Goal: Task Accomplishment & Management: Manage account settings

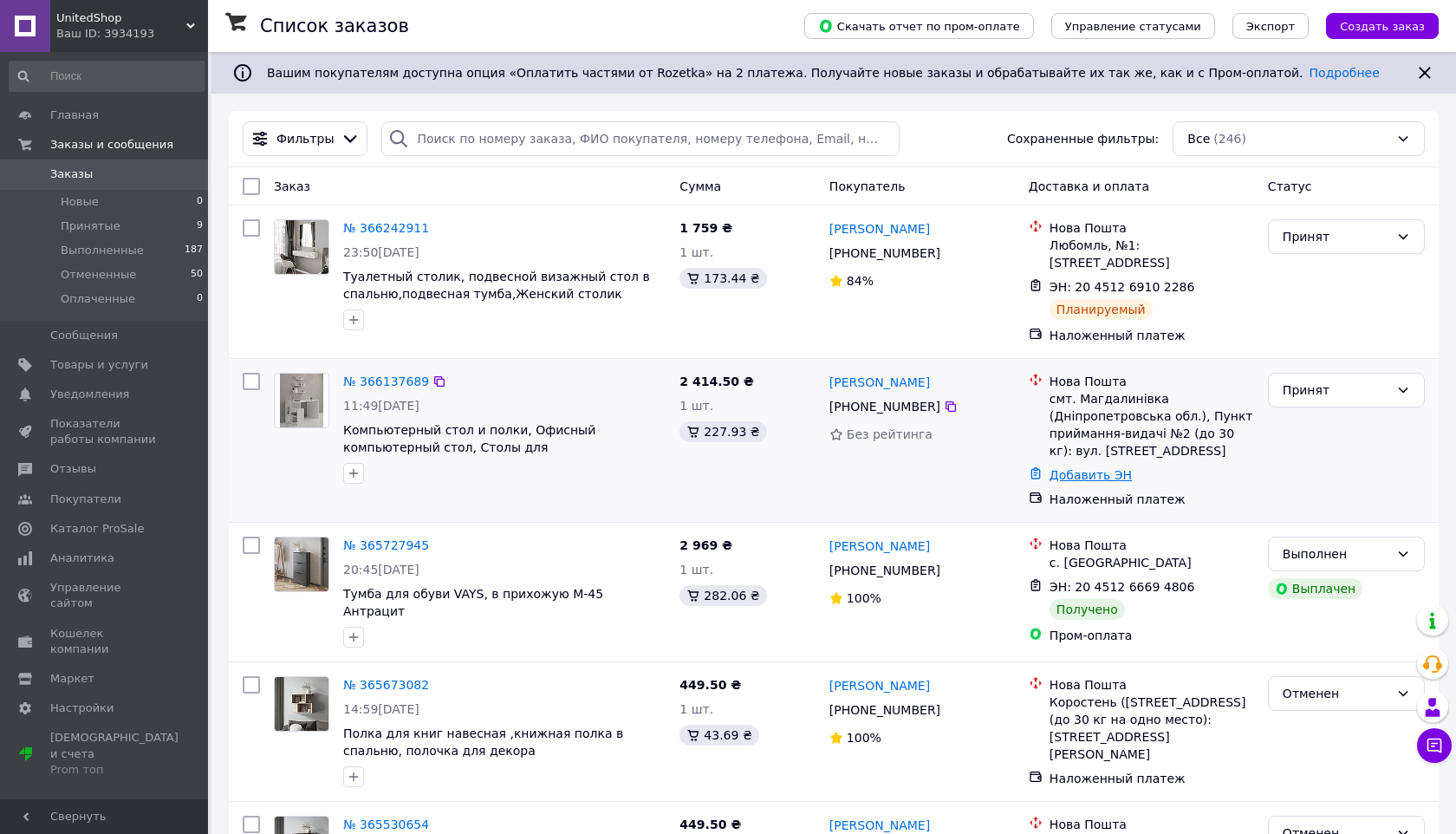
click at [1079, 471] on link "Добавить ЭН" at bounding box center [1090, 475] width 82 height 14
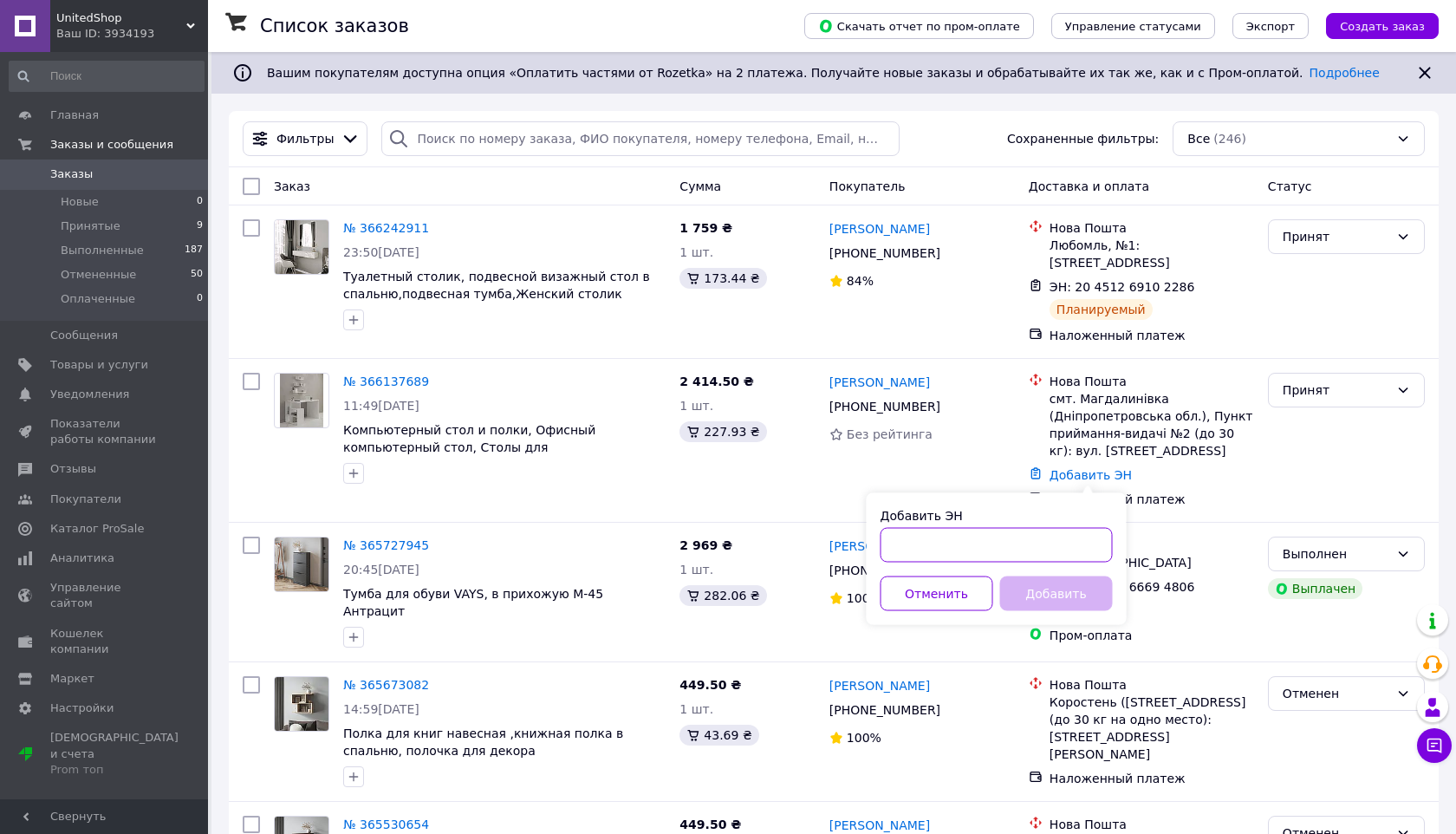
click at [966, 536] on input "Добавить ЭН" at bounding box center [996, 545] width 233 height 34
type input "20451269110178"
click at [1067, 593] on button "Добавить" at bounding box center [1056, 593] width 113 height 34
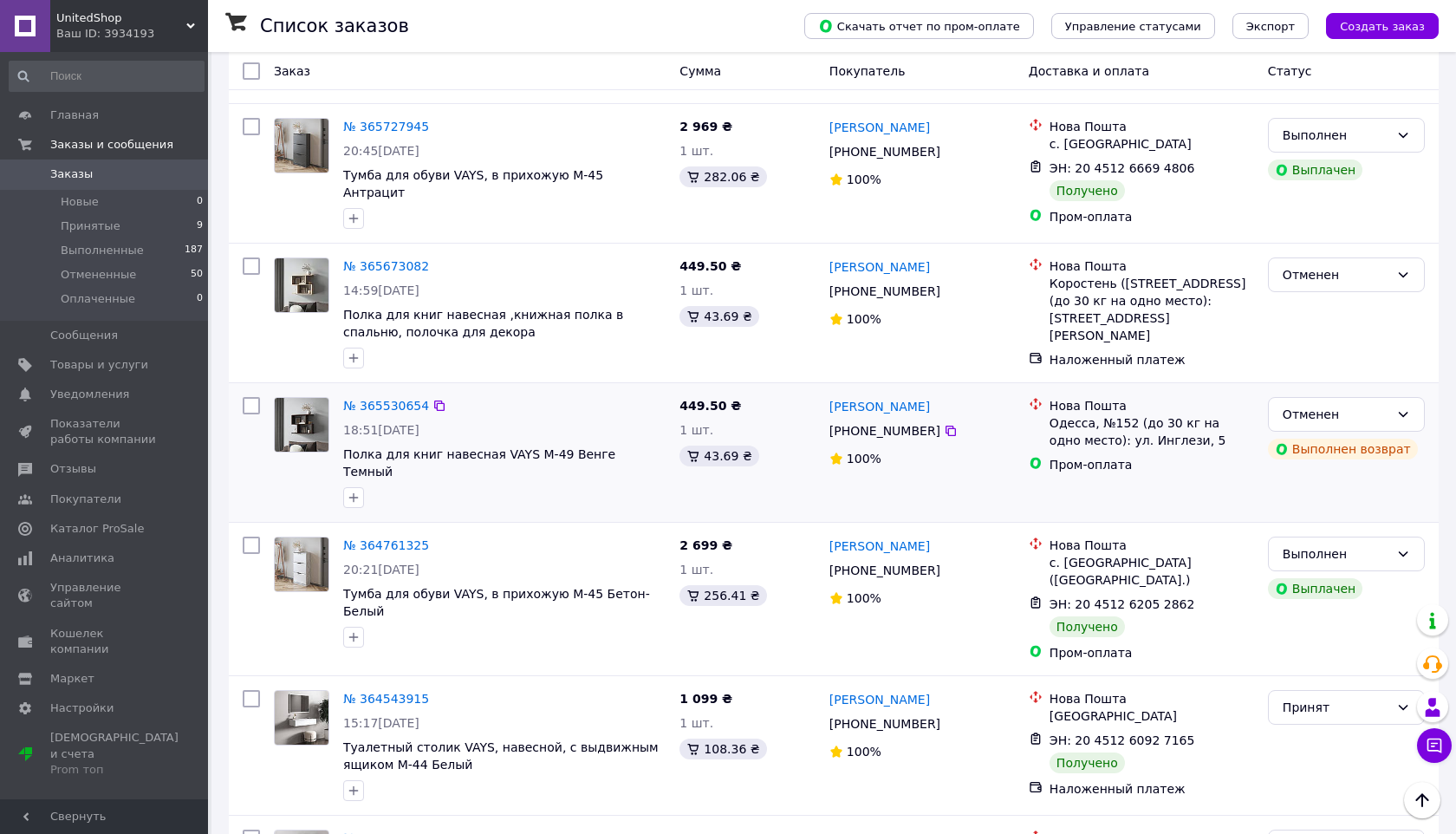
scroll to position [446, 0]
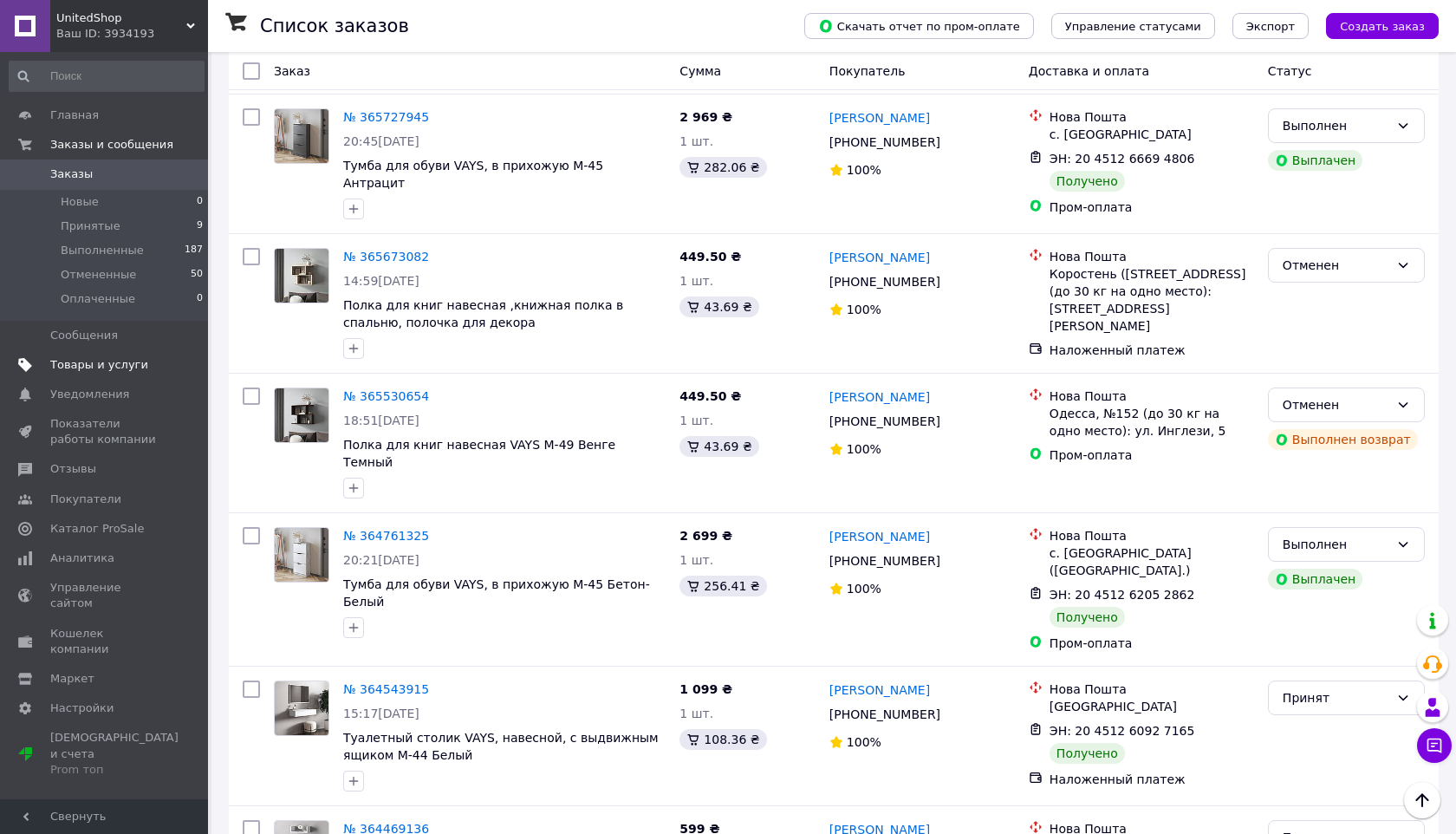
click at [86, 373] on link "Товары и услуги" at bounding box center [106, 365] width 213 height 30
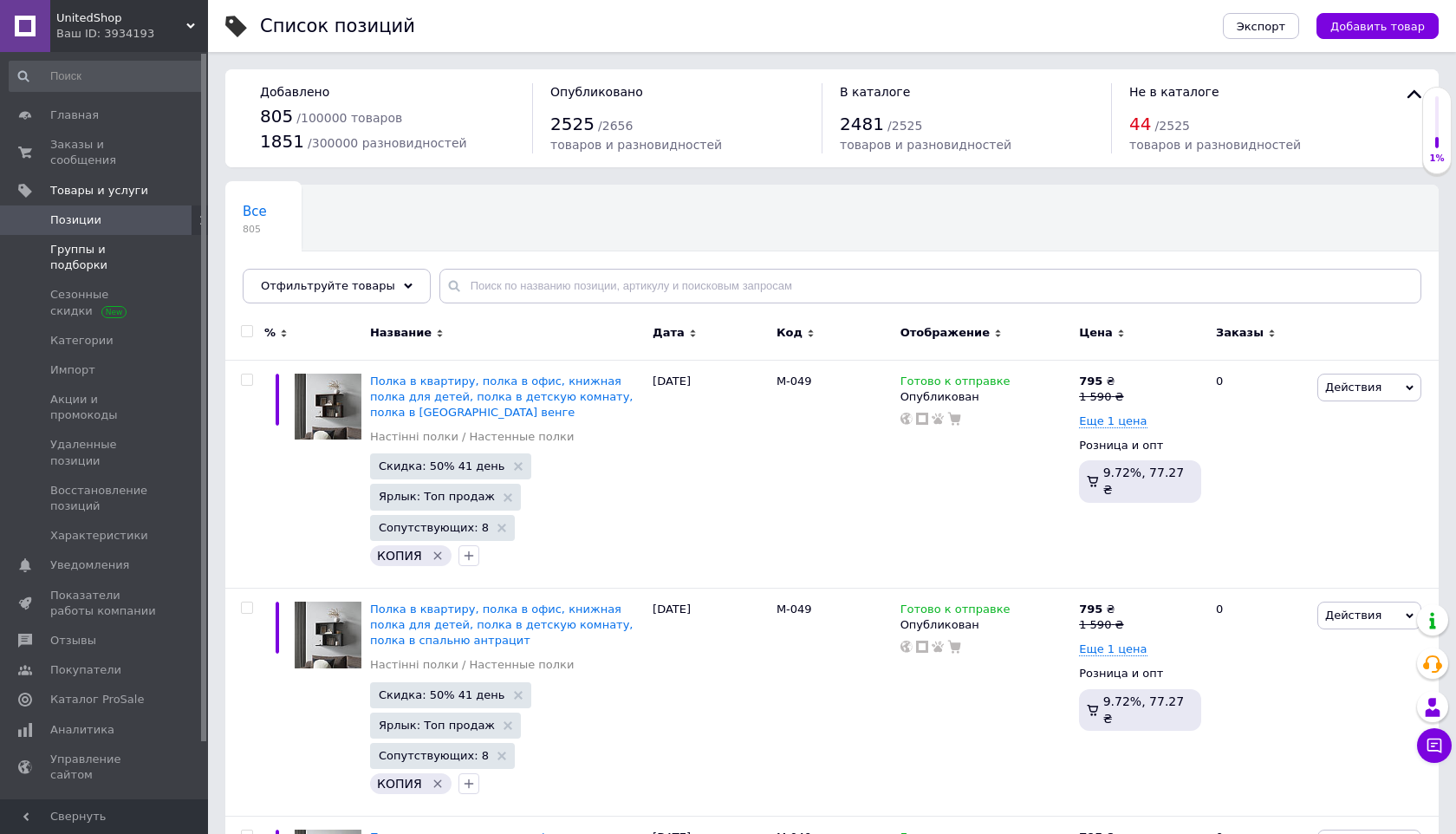
click at [122, 244] on span "Группы и подборки" at bounding box center [105, 258] width 110 height 32
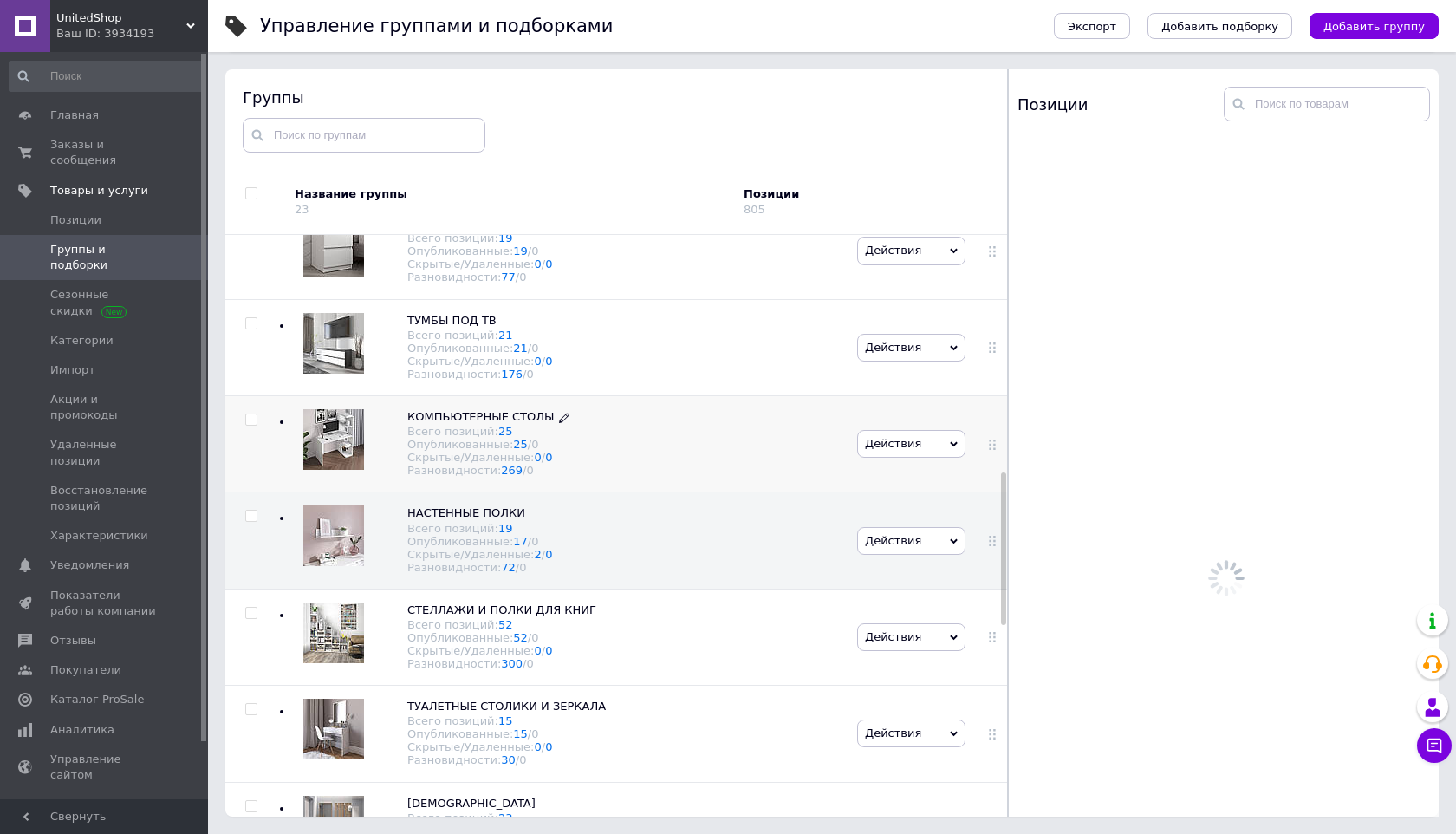
scroll to position [908, 0]
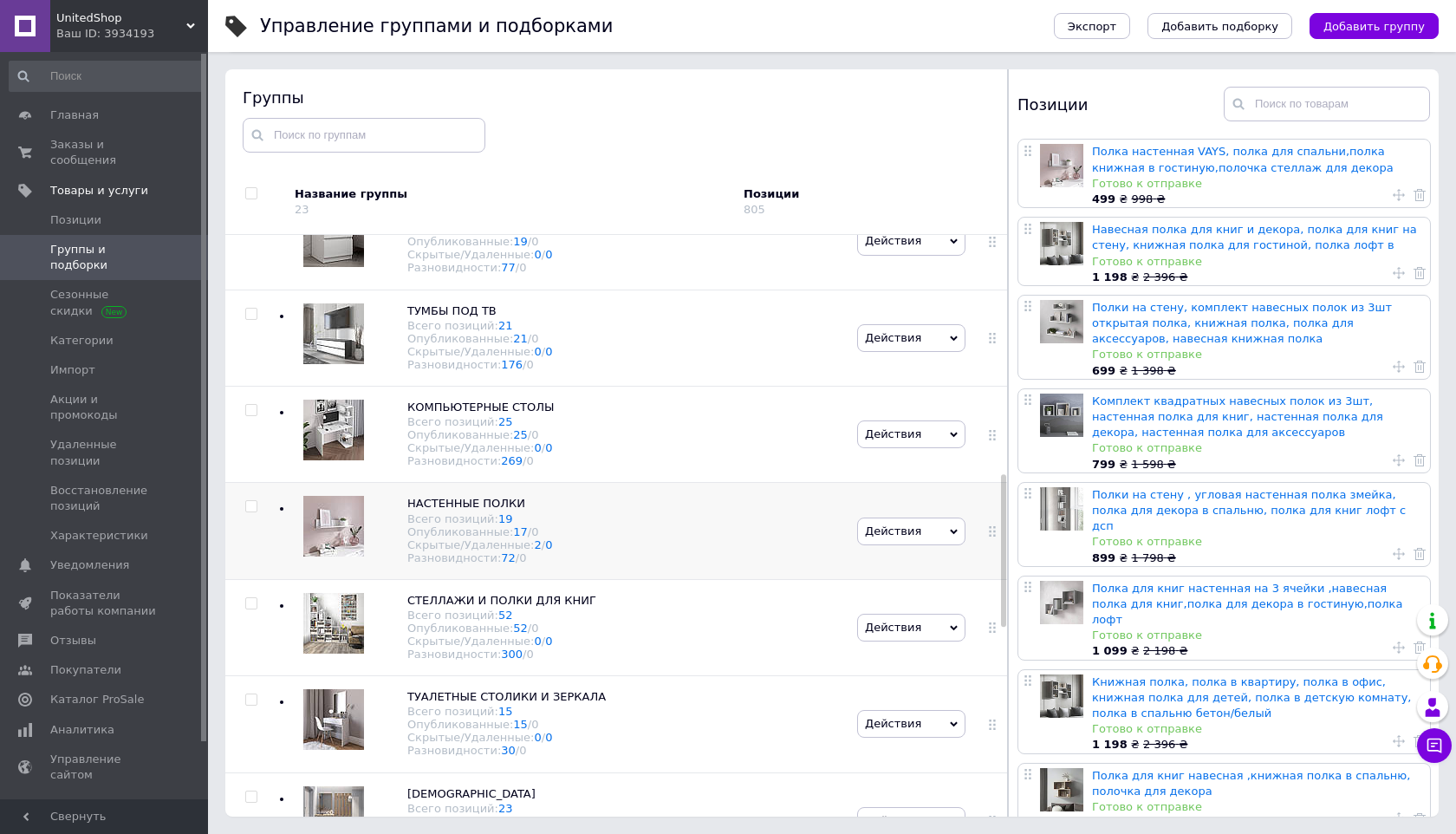
click at [668, 524] on div "НАСТЕННЫЕ ПОЛКИ Всего позиций: 19 Опубликованные: 17 / 0 Скрытые/Удаленные: 2 /…" at bounding box center [565, 531] width 575 height 96
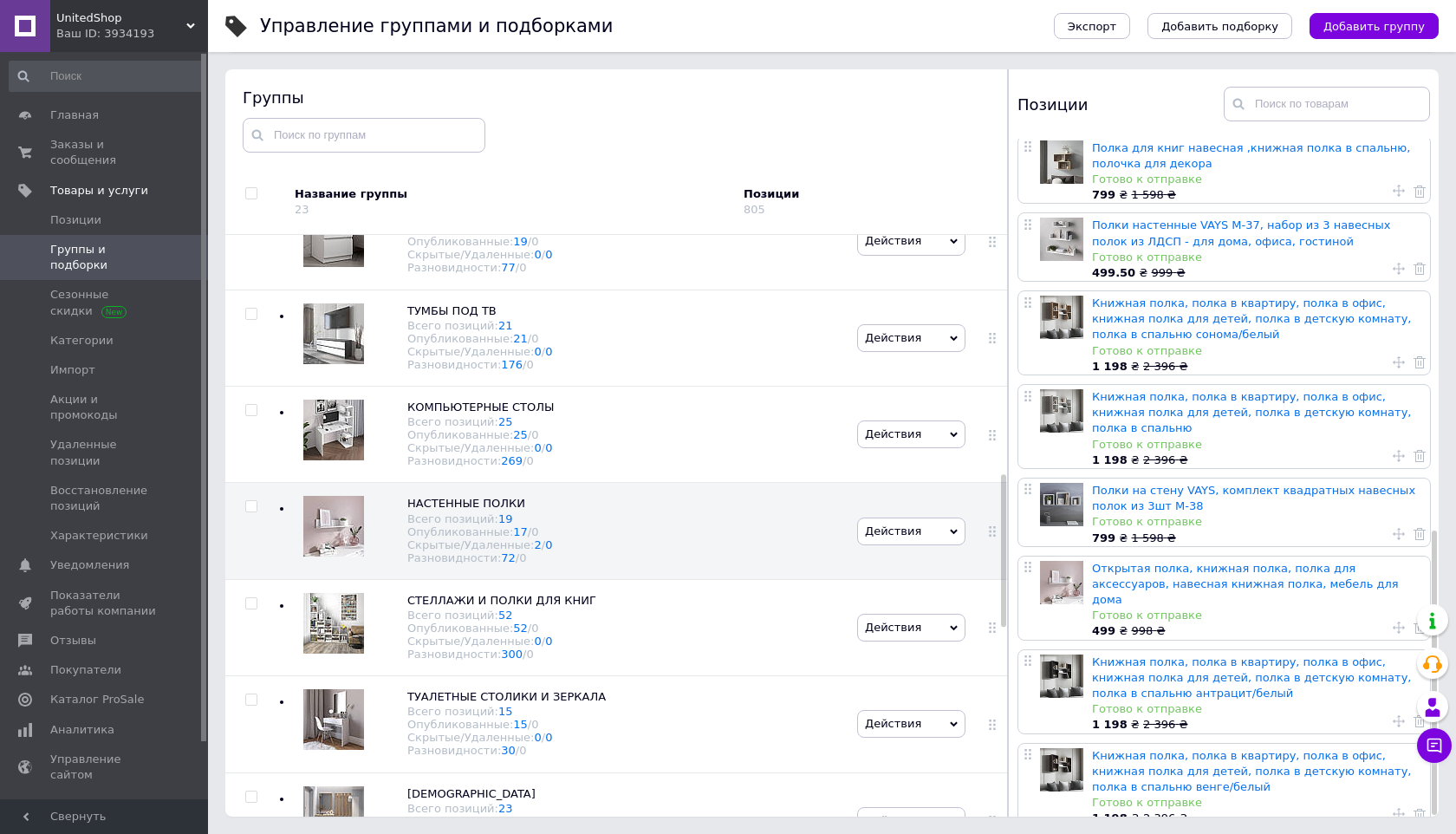
scroll to position [935, 0]
